Goal: Use online tool/utility: Utilize a website feature to perform a specific function

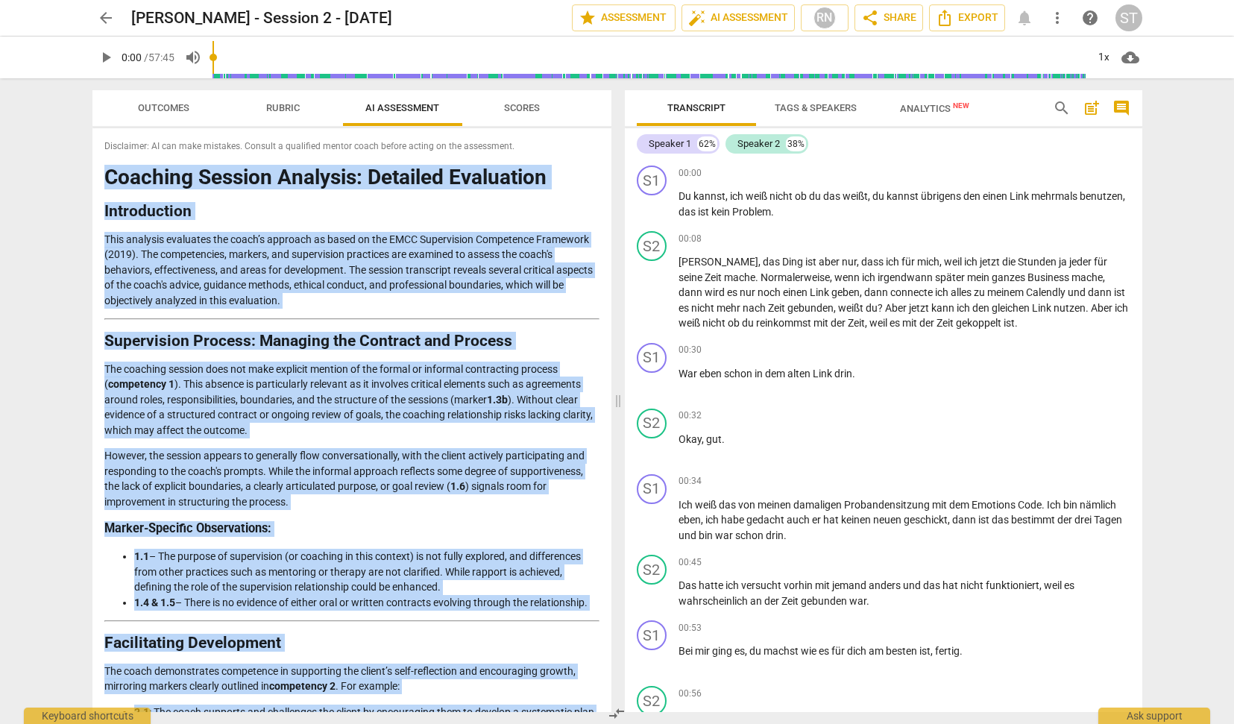
scroll to position [1615, 0]
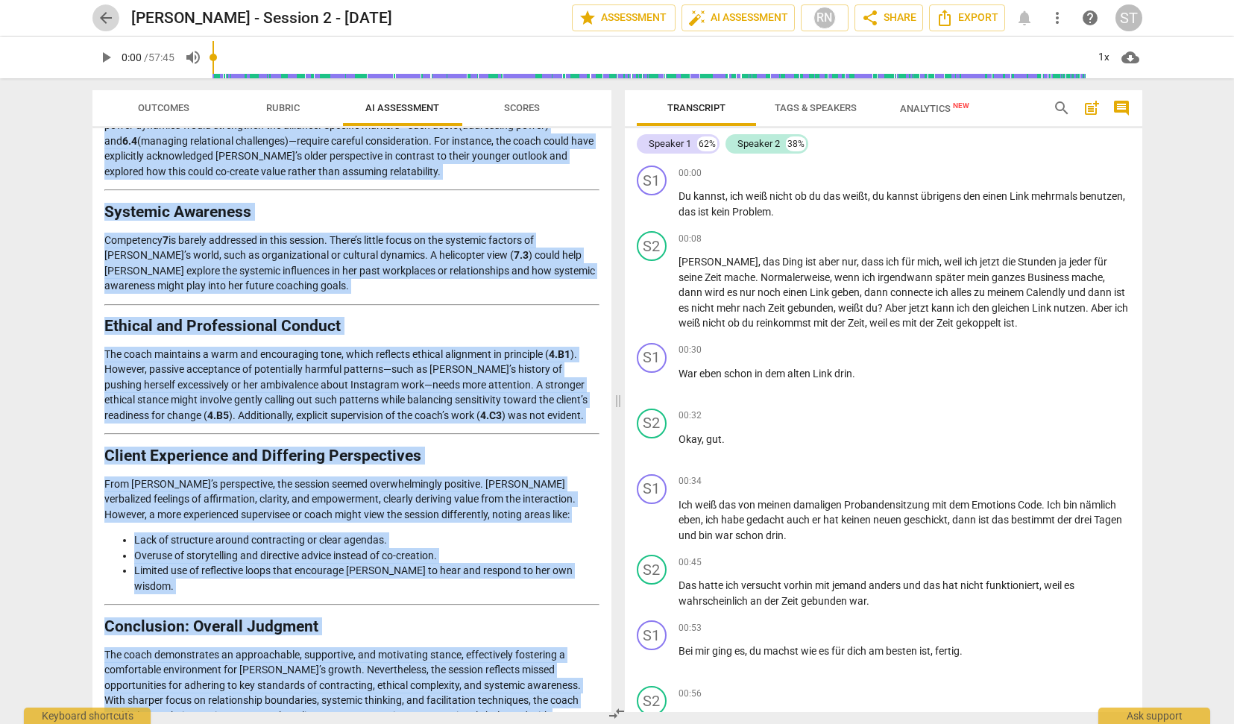
click at [107, 10] on span "arrow_back" at bounding box center [106, 18] width 18 height 18
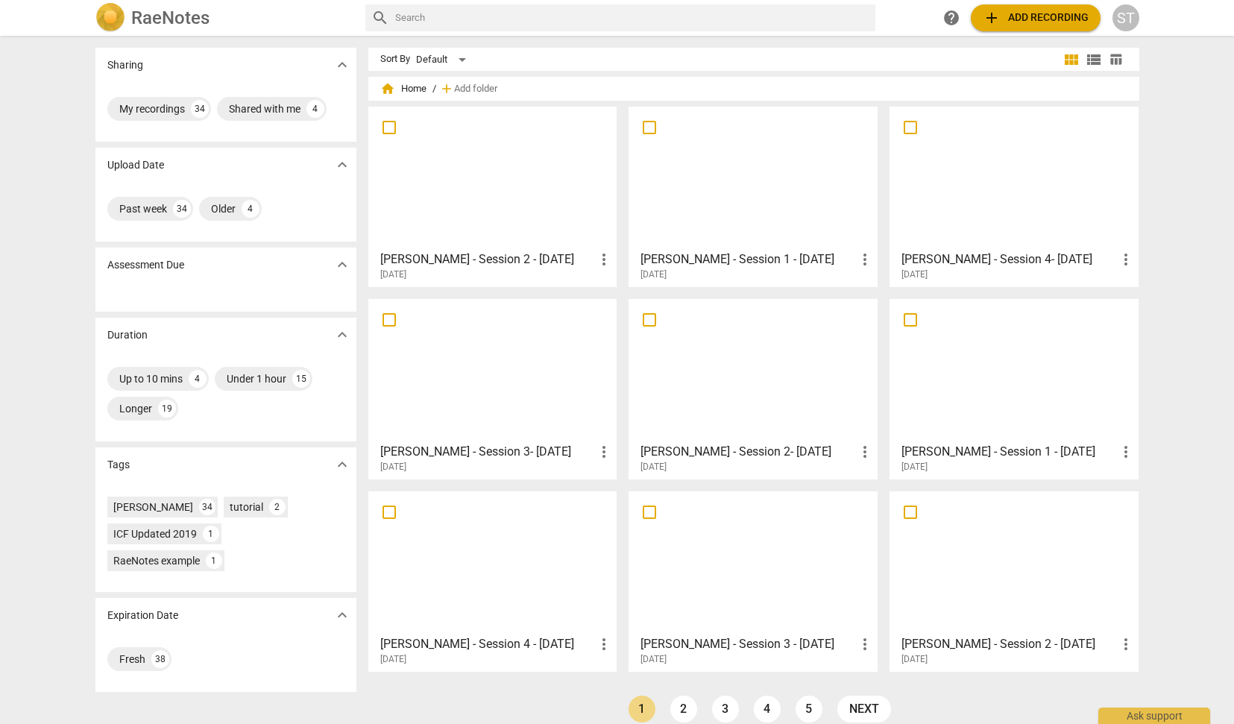
click at [1031, 20] on span "add Add recording" at bounding box center [1036, 18] width 106 height 18
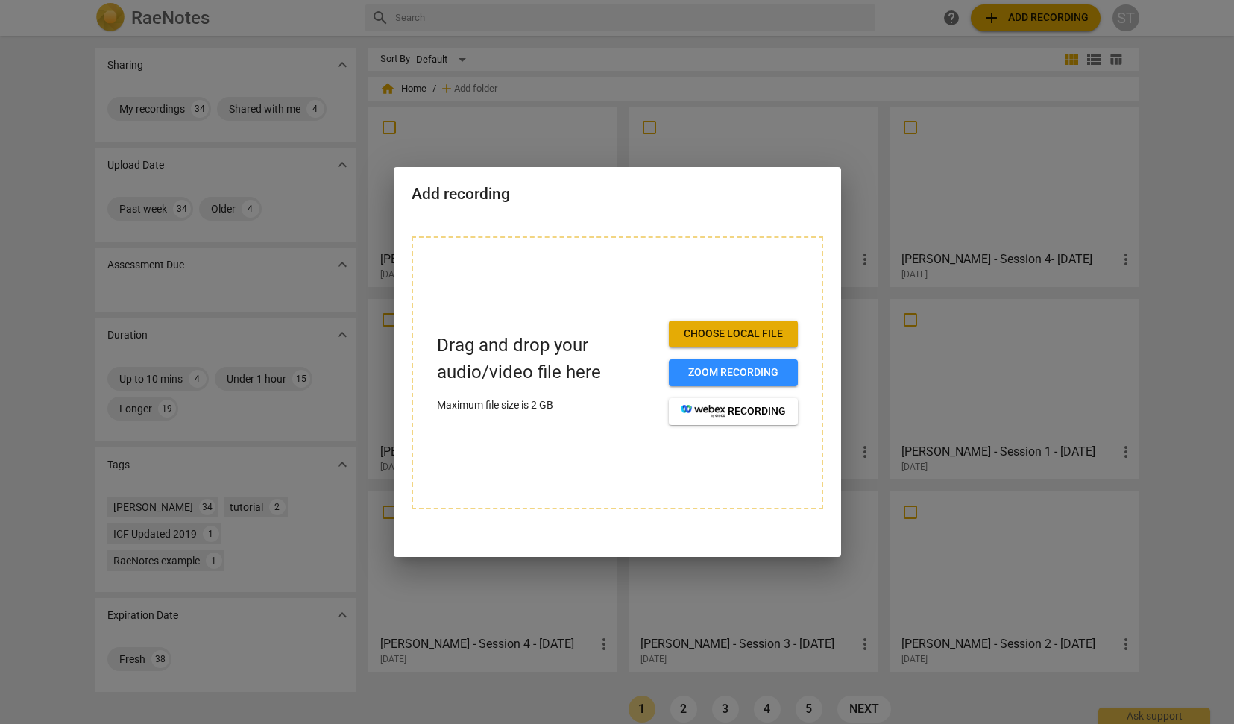
click at [761, 327] on span "Choose local file" at bounding box center [733, 334] width 105 height 15
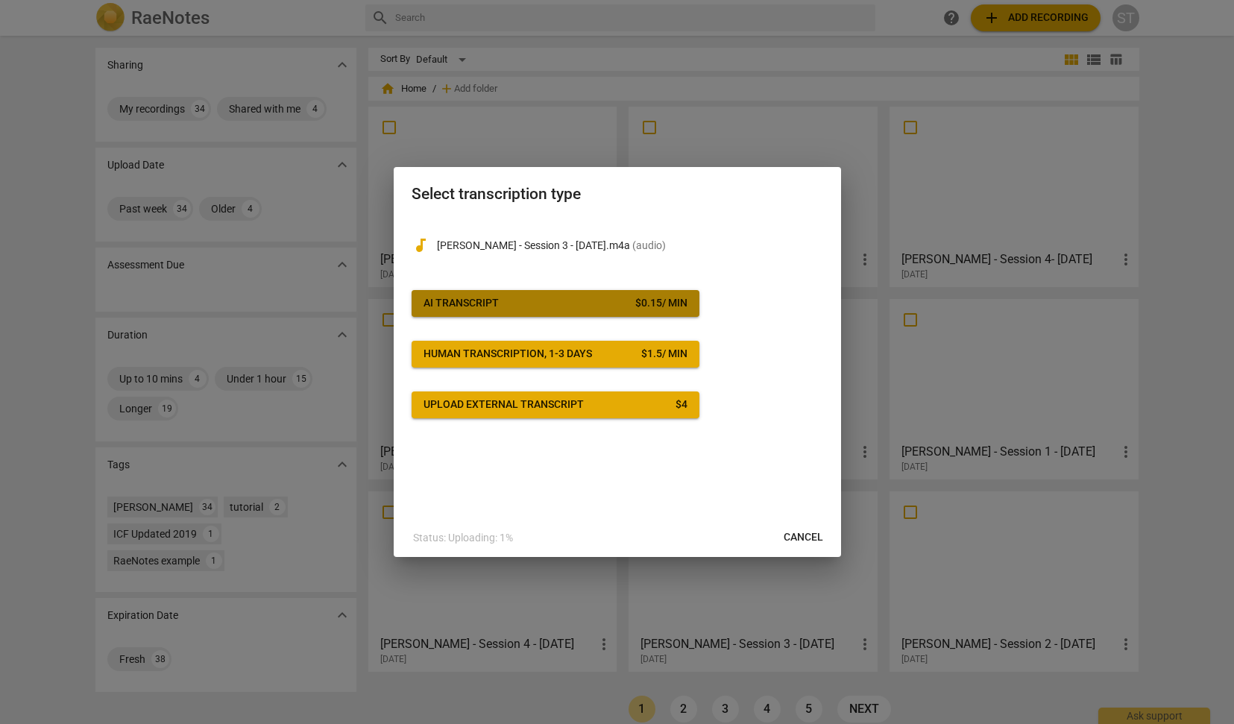
click at [635, 305] on div "$ 0.15 / min" at bounding box center [661, 303] width 52 height 15
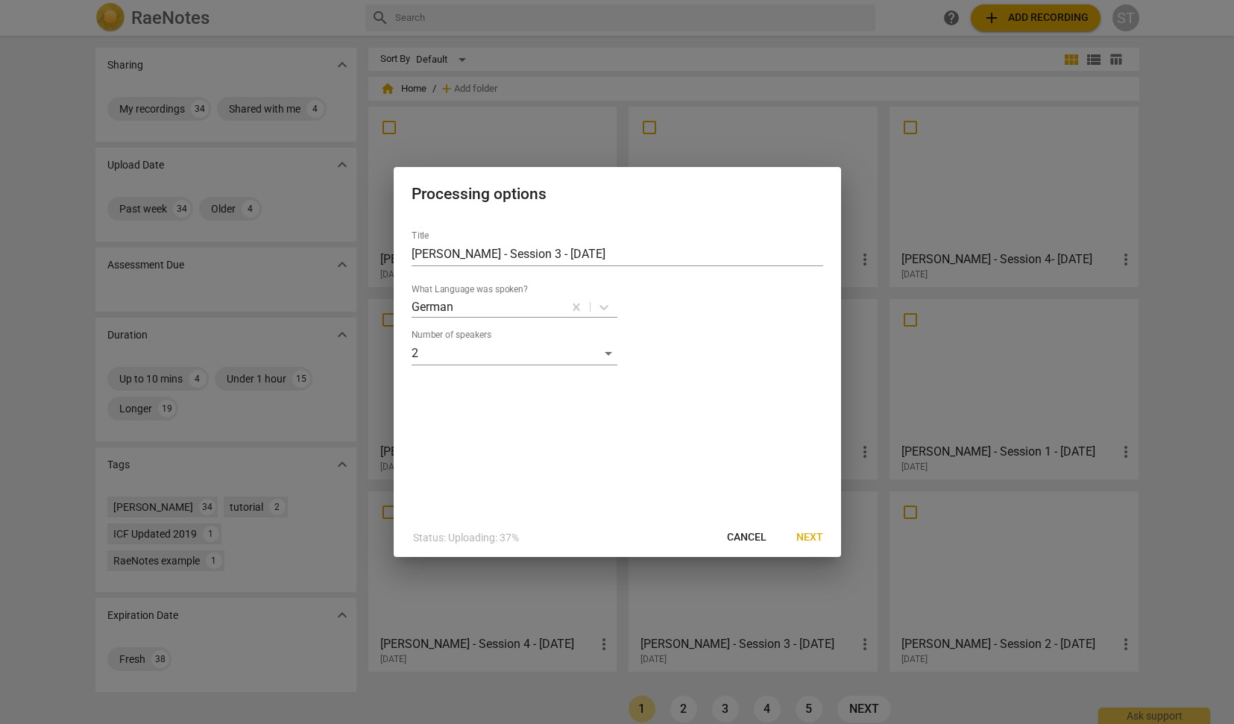
click at [813, 537] on span "Next" at bounding box center [809, 537] width 27 height 15
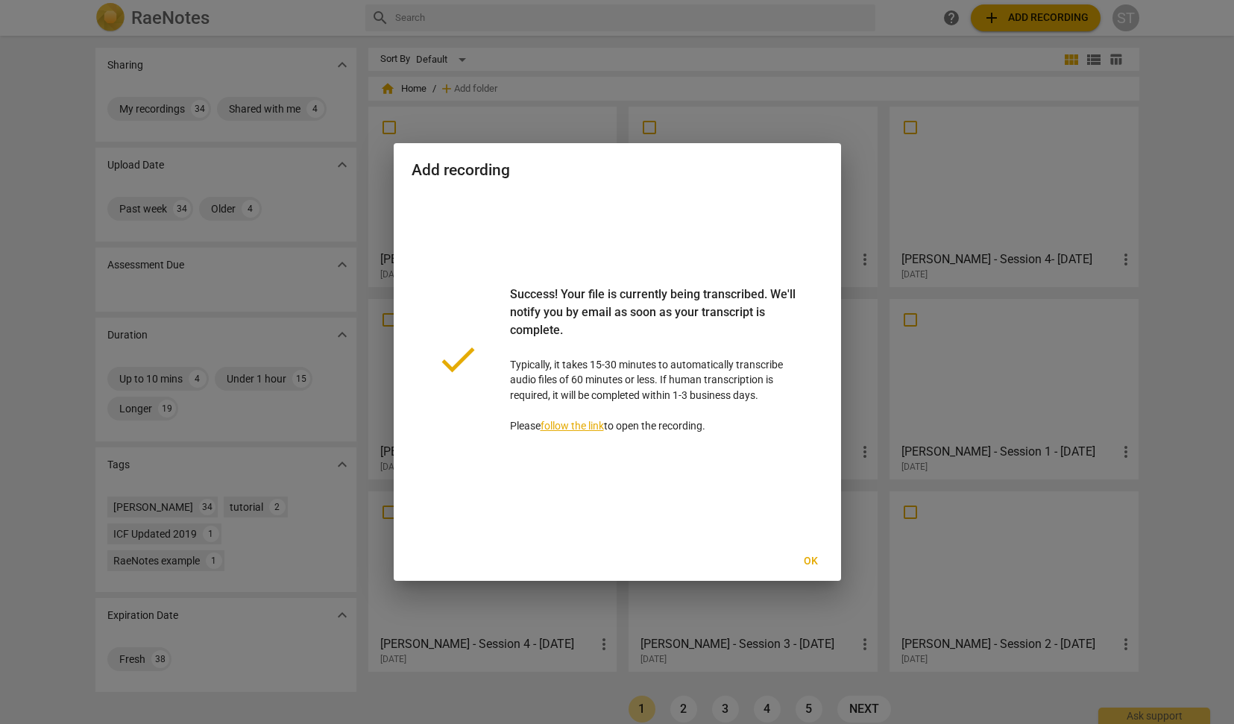
click at [814, 565] on span "Ok" at bounding box center [811, 561] width 24 height 15
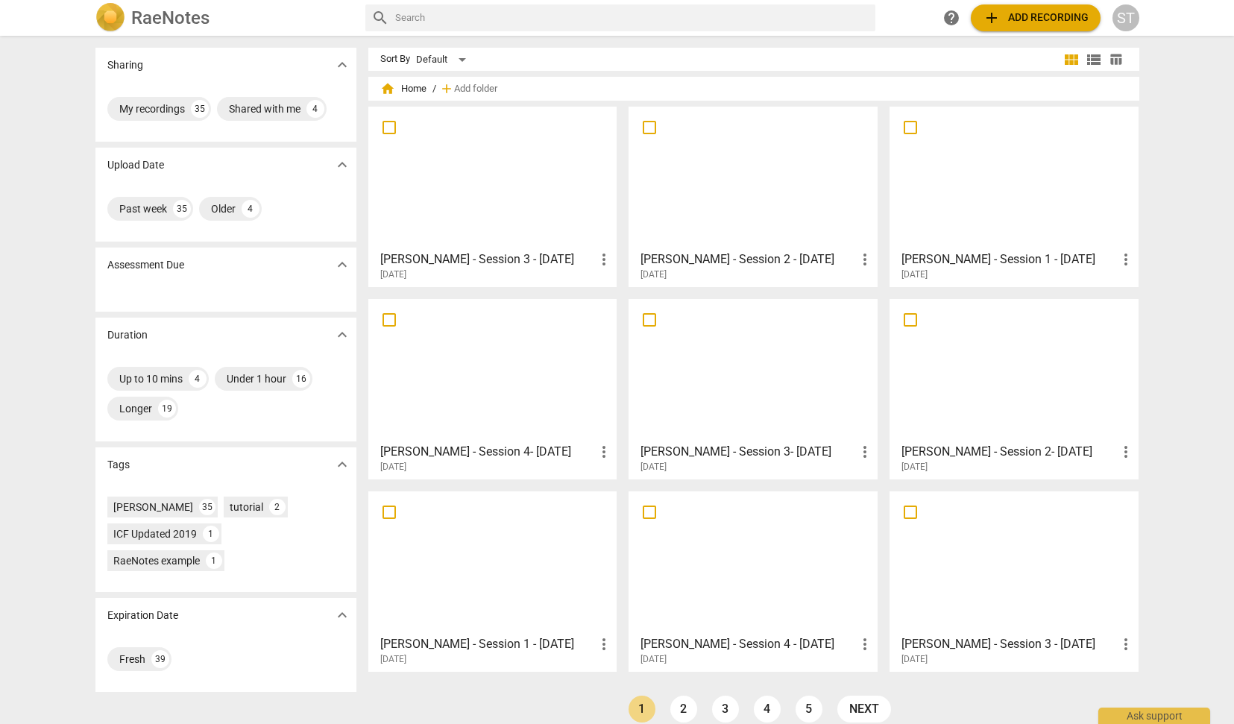
click at [436, 152] on div at bounding box center [493, 178] width 239 height 132
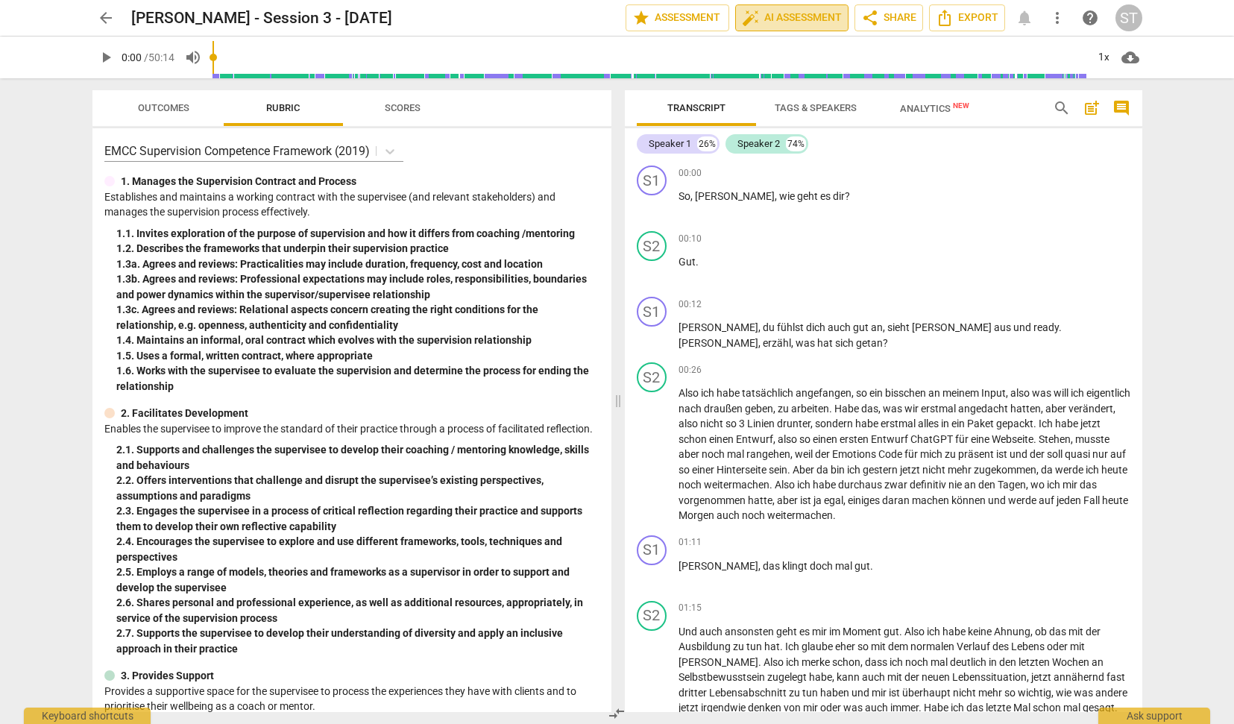
click at [796, 16] on span "auto_fix_high AI Assessment" at bounding box center [792, 18] width 100 height 18
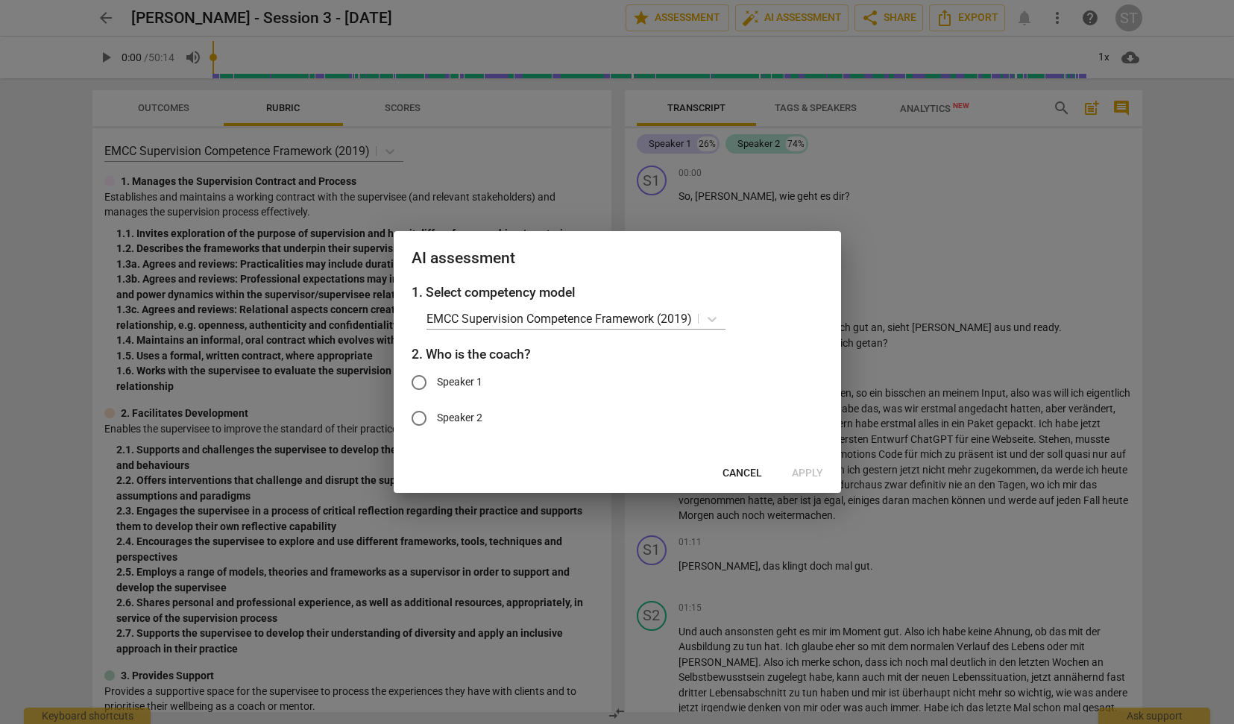
click at [465, 377] on span "Speaker 1" at bounding box center [459, 382] width 45 height 16
click at [437, 377] on input "Speaker 1" at bounding box center [419, 383] width 36 height 36
radio input "true"
click at [808, 471] on span "Apply" at bounding box center [807, 473] width 31 height 15
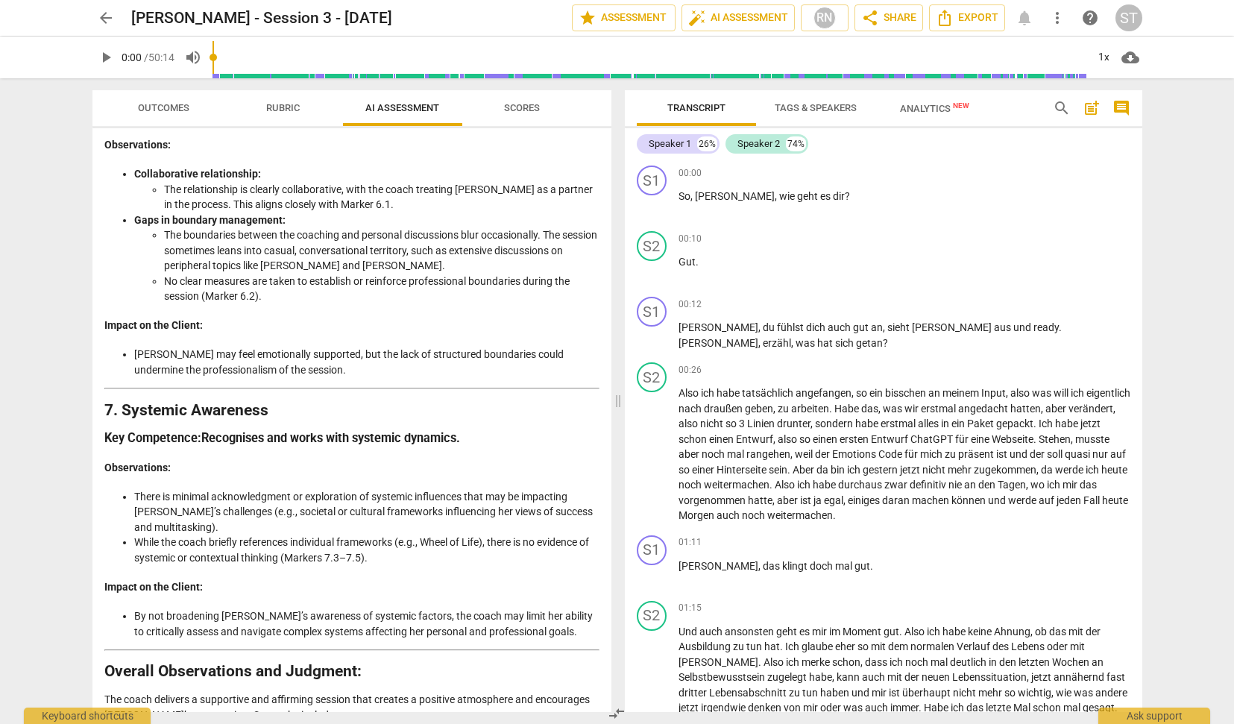
scroll to position [2455, 0]
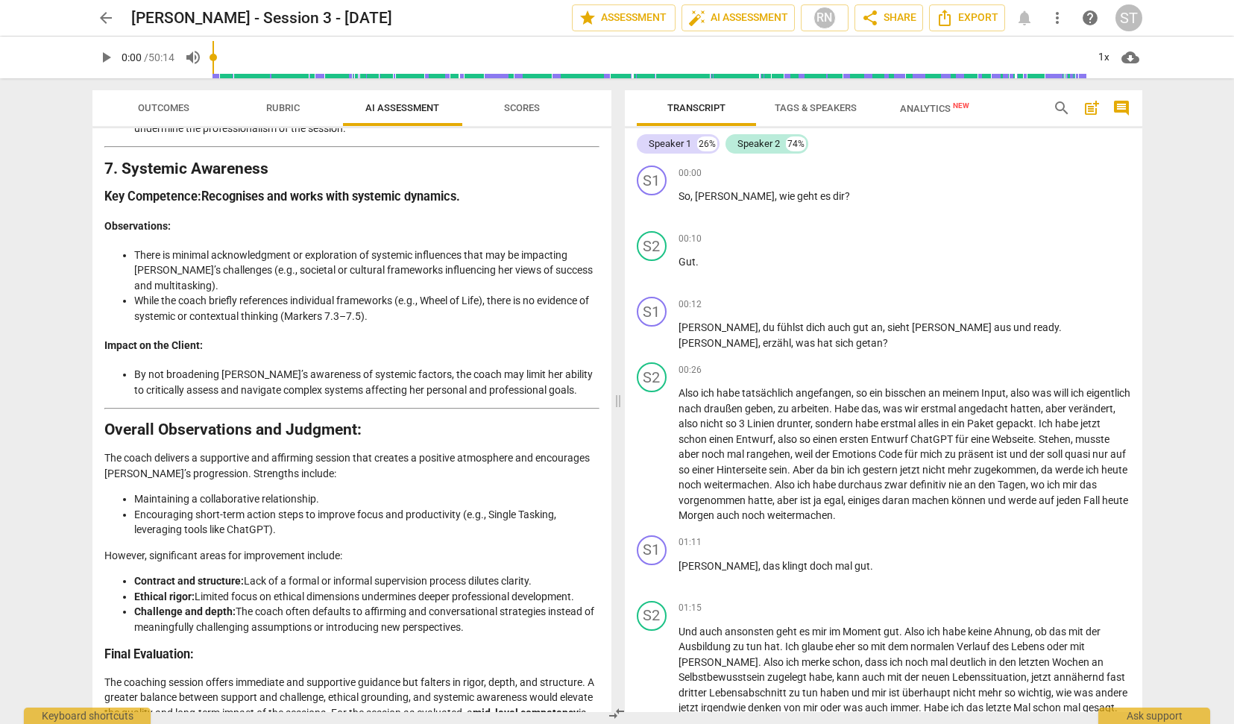
drag, startPoint x: 105, startPoint y: 178, endPoint x: 549, endPoint y: 695, distance: 681.1
copy div "Loremipsum do Sitametc Adipisc Elits do eiu TEMP Incididuntu Laboreetdo Magnaal…"
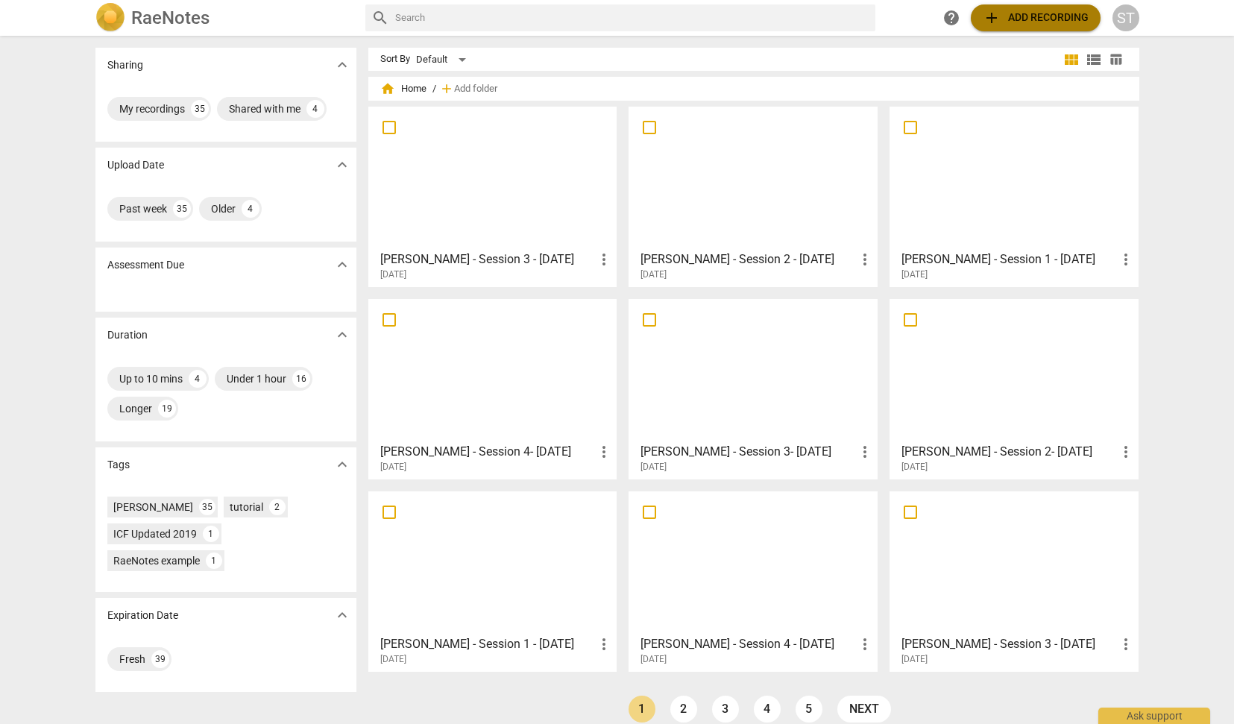
click at [1034, 22] on span "add Add recording" at bounding box center [1036, 18] width 106 height 18
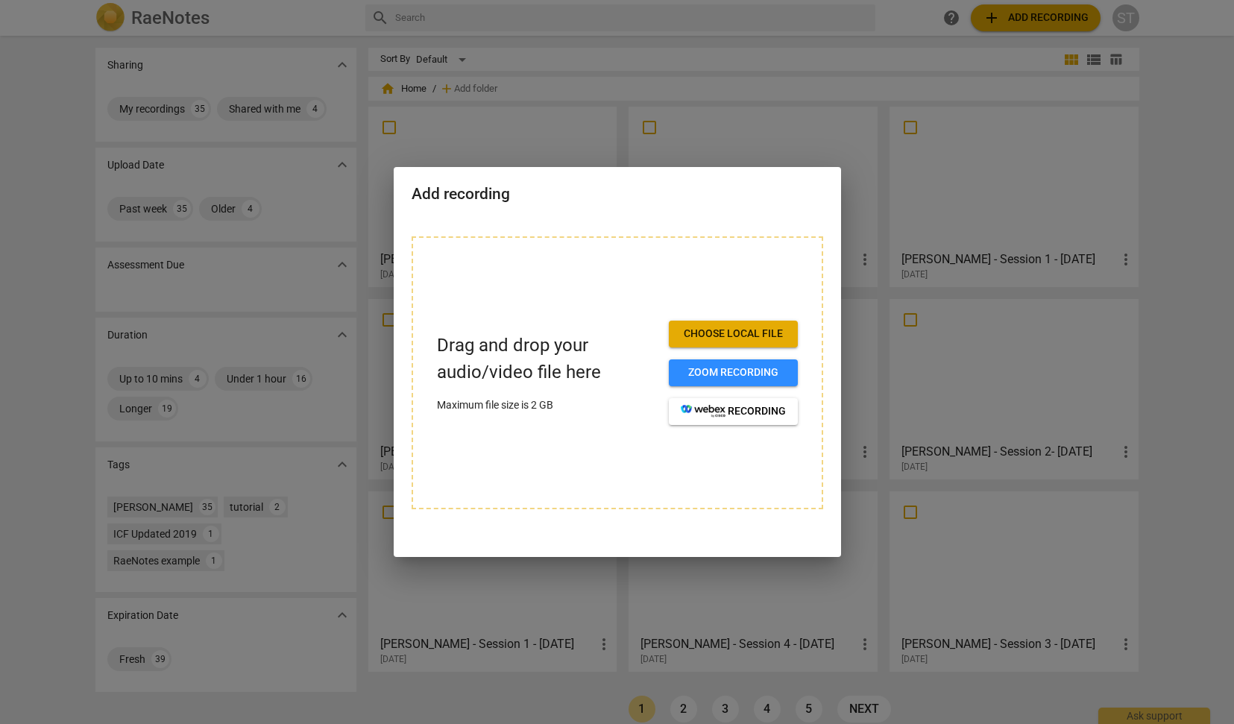
click at [767, 336] on span "Choose local file" at bounding box center [733, 334] width 105 height 15
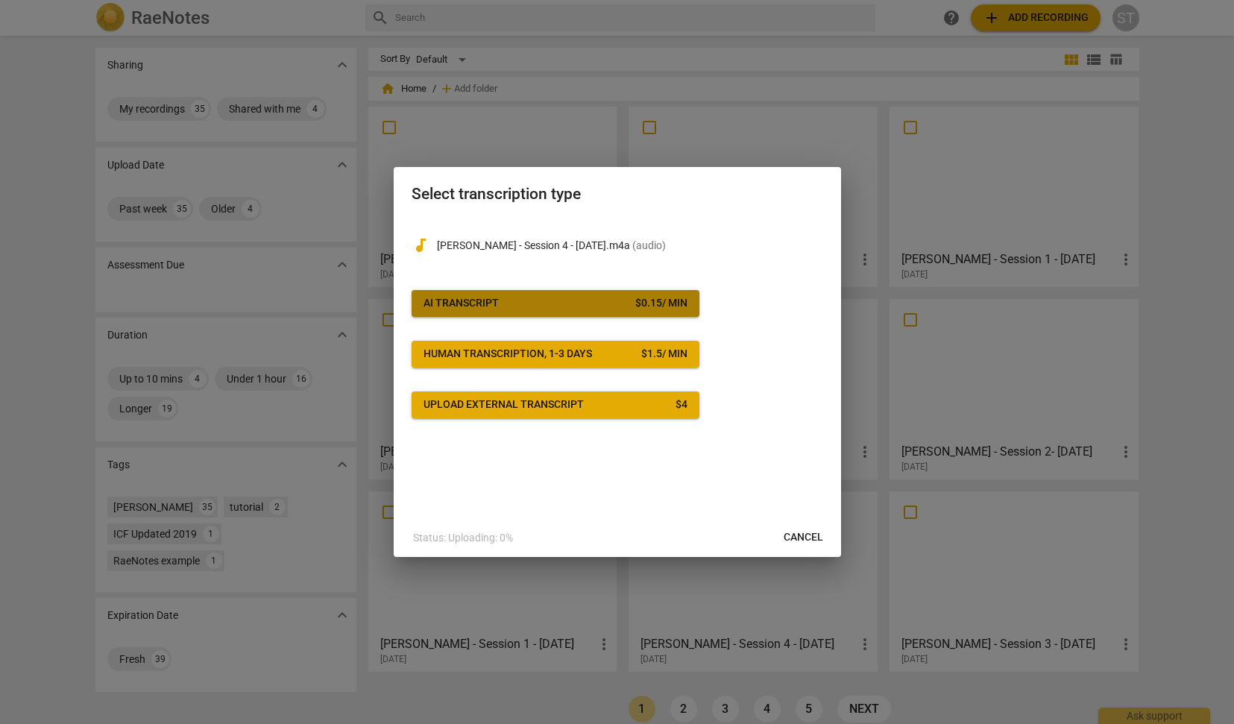
click at [647, 312] on button "AI Transcript $ 0.15 / min" at bounding box center [556, 303] width 288 height 27
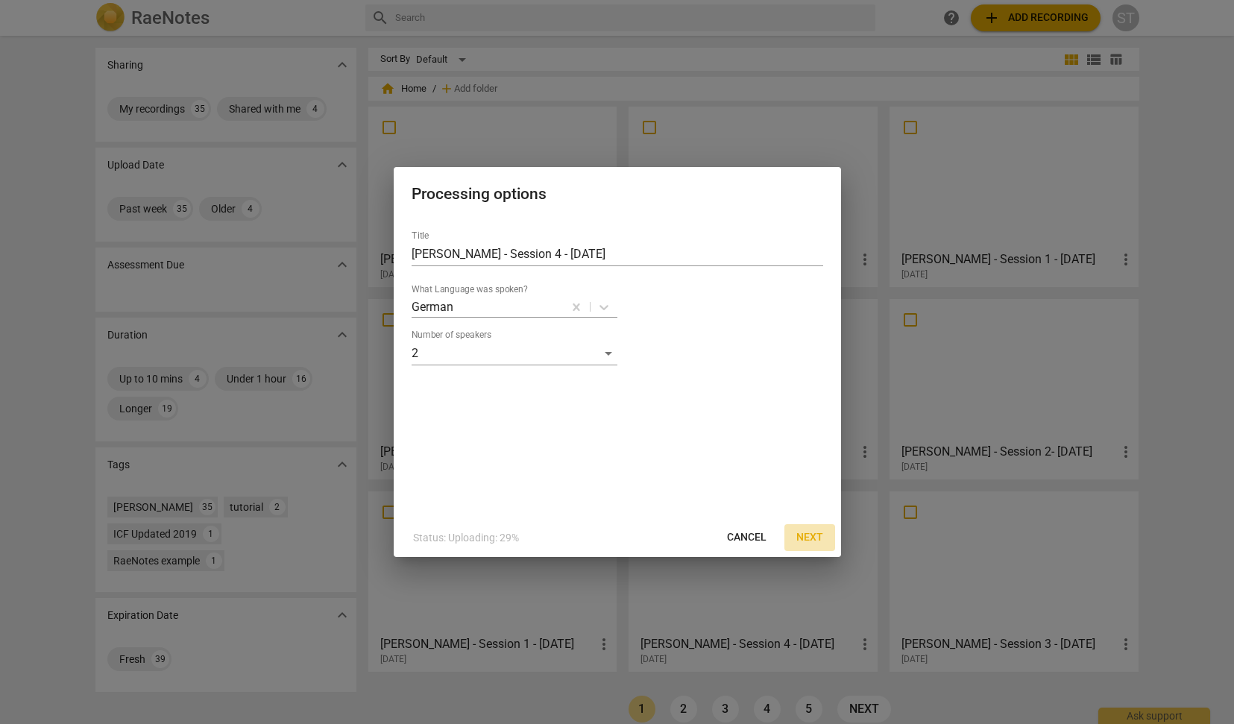
click at [811, 541] on span "Next" at bounding box center [809, 537] width 27 height 15
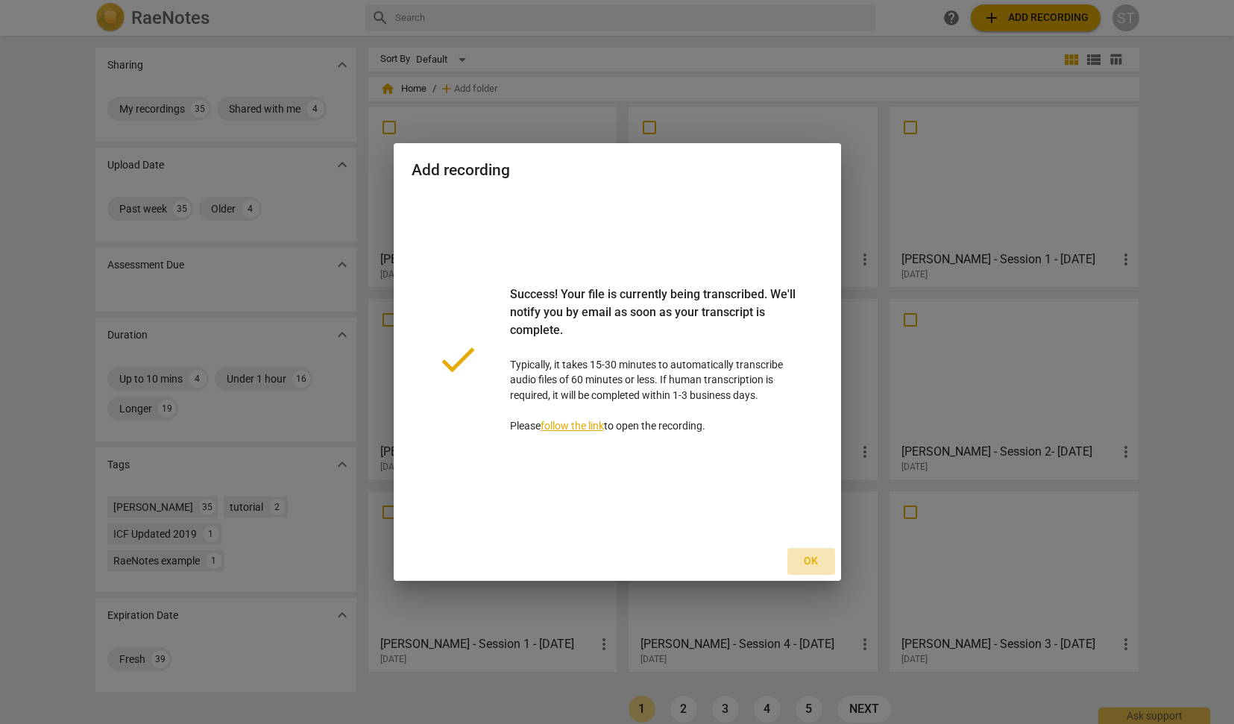
click at [811, 565] on span "Ok" at bounding box center [811, 561] width 24 height 15
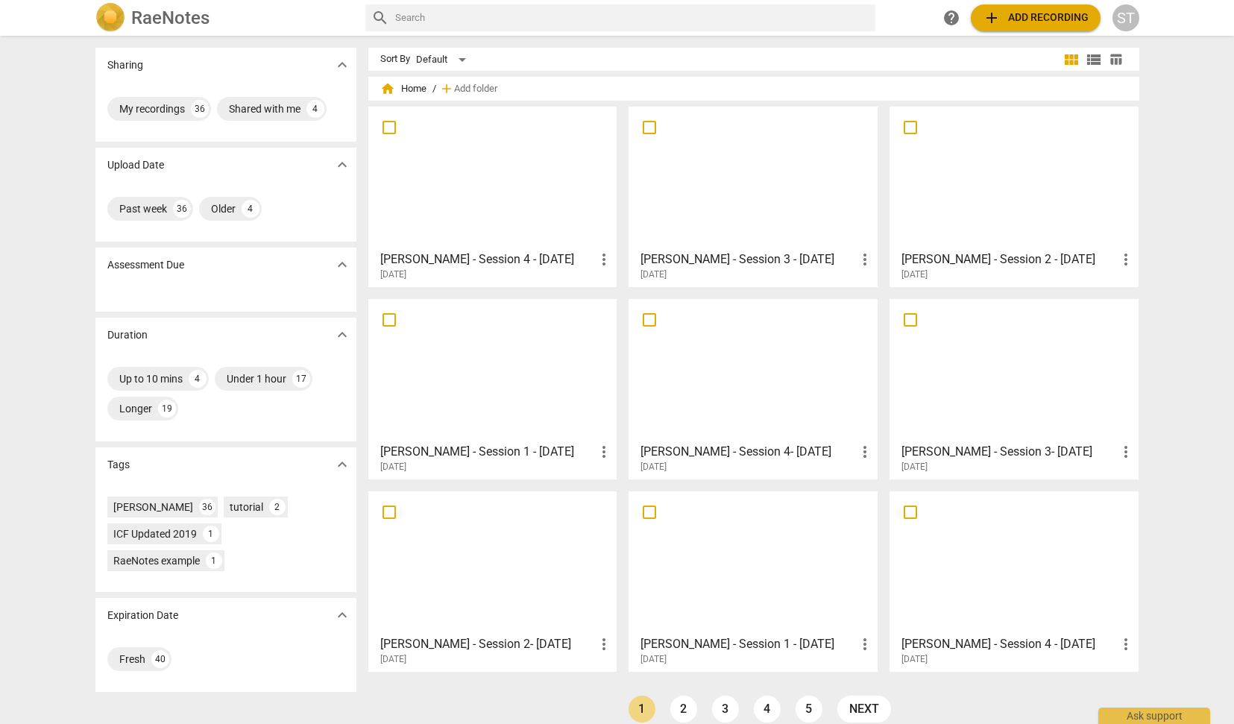
click at [537, 166] on div at bounding box center [493, 178] width 239 height 132
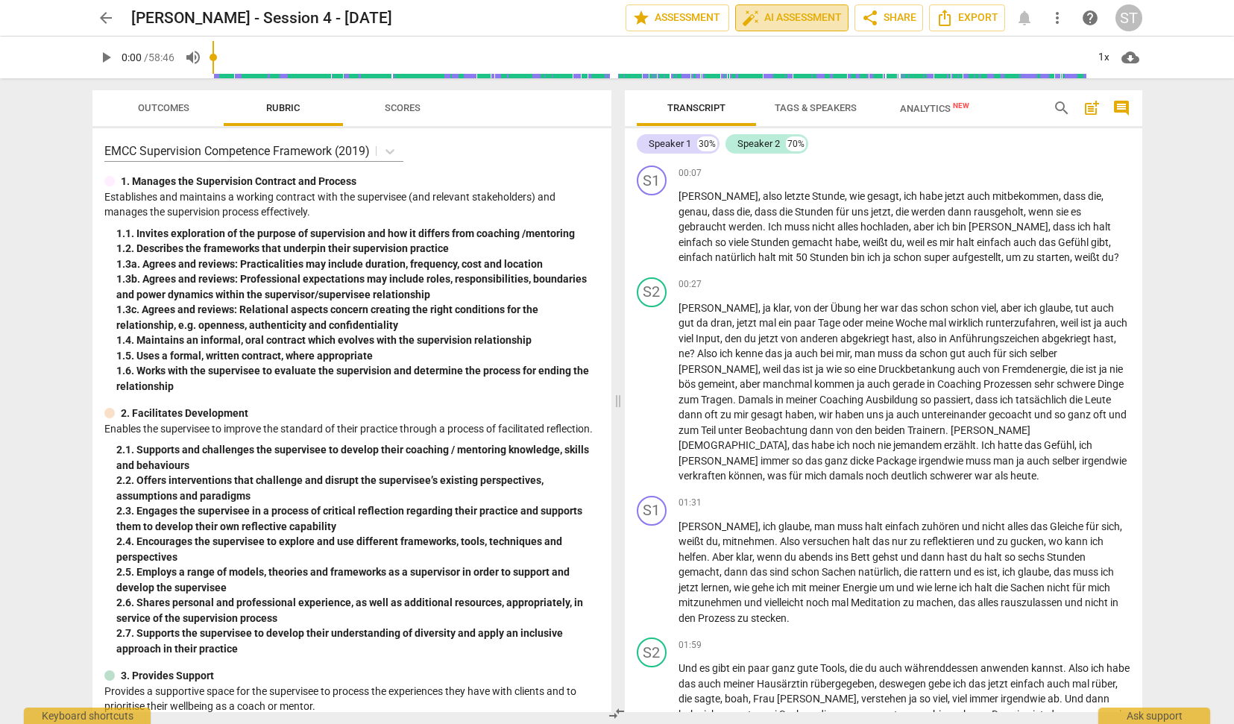
click at [793, 21] on span "auto_fix_high AI Assessment" at bounding box center [792, 18] width 100 height 18
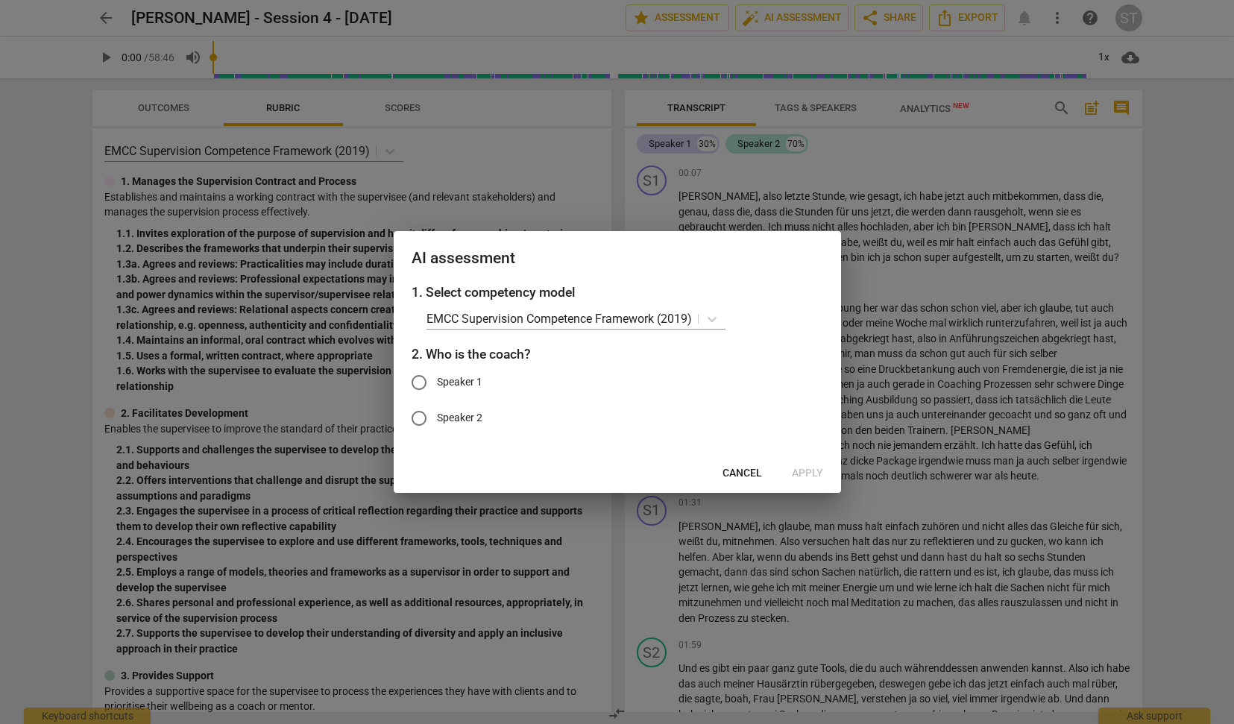
click at [469, 378] on span "Speaker 1" at bounding box center [459, 382] width 45 height 16
click at [437, 378] on input "Speaker 1" at bounding box center [419, 383] width 36 height 36
radio input "true"
click at [808, 465] on button "Apply" at bounding box center [807, 473] width 55 height 27
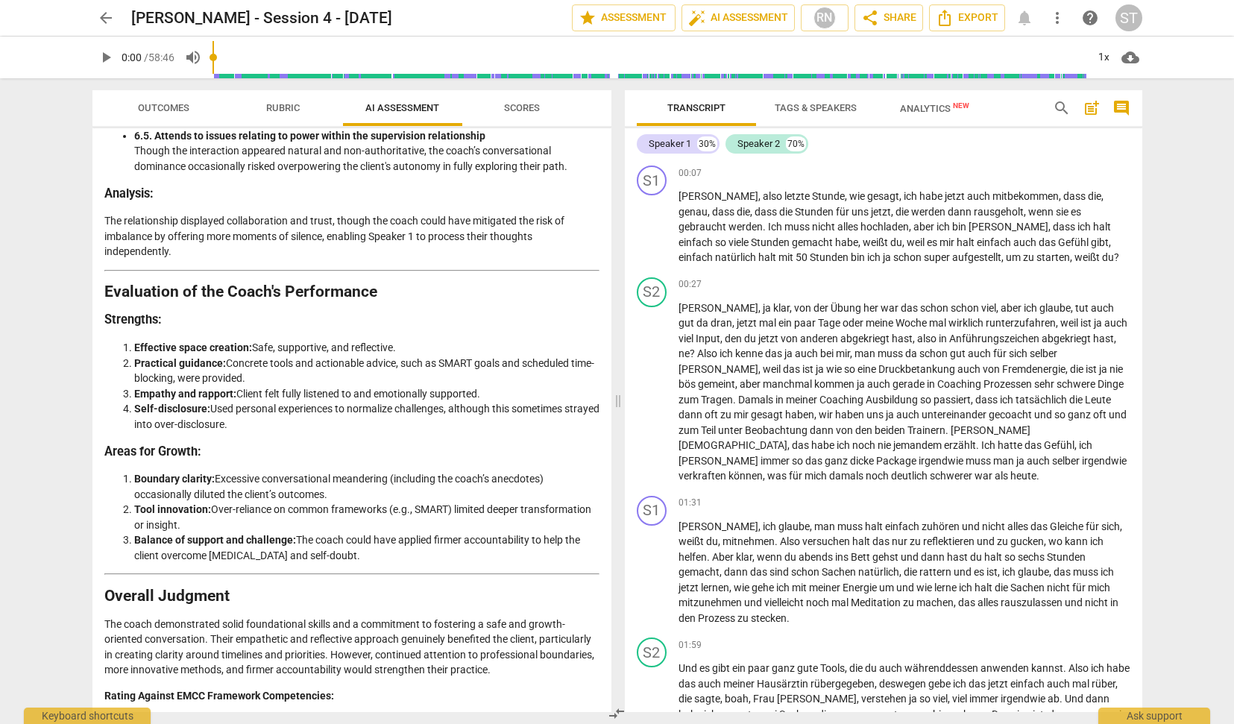
scroll to position [2216, 0]
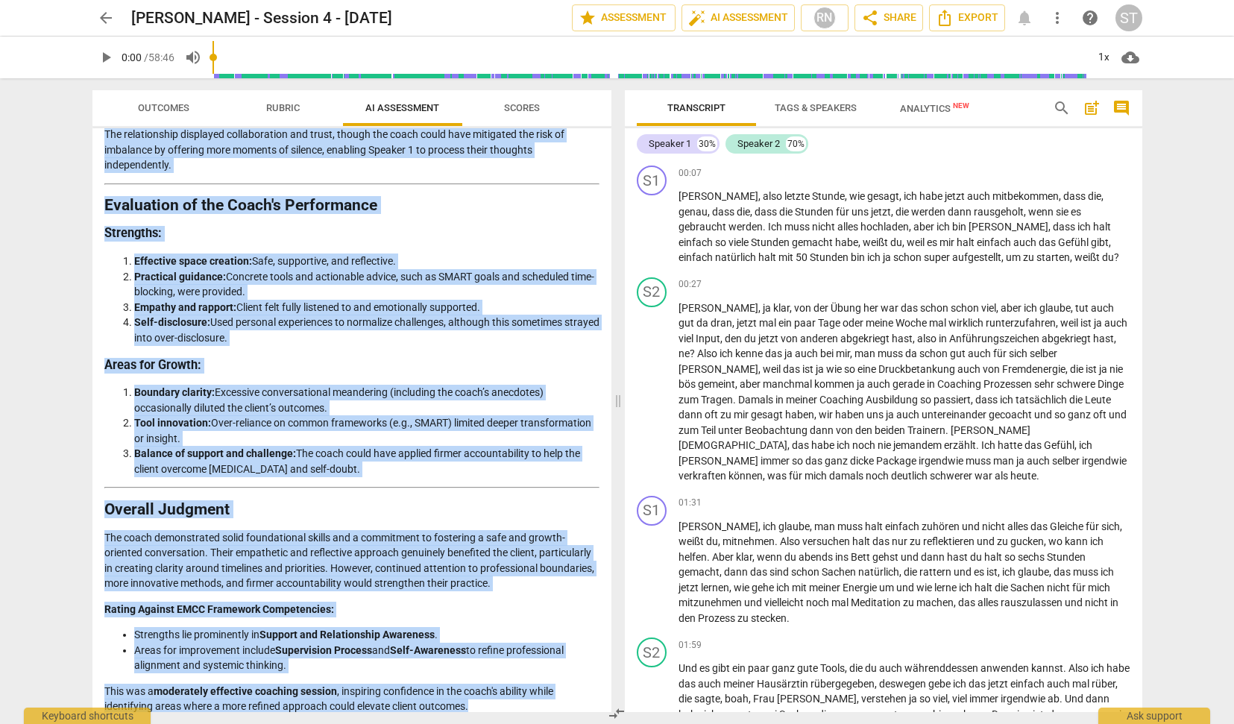
drag, startPoint x: 107, startPoint y: 181, endPoint x: 509, endPoint y: 695, distance: 652.4
copy div "Loremipsum do sit Ametcons Adipisc Elits doe TEMP Incididuntu Laboreetdo Magnaa…"
